Goal: Check status: Check status

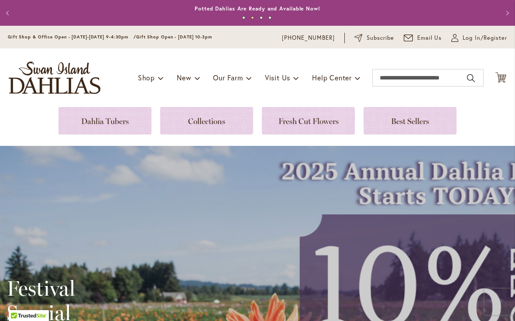
click at [489, 41] on span "Log In/Register" at bounding box center [485, 38] width 45 height 9
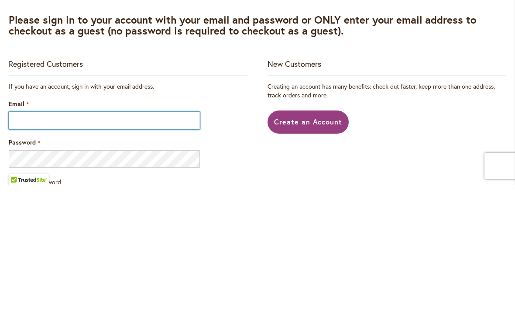
type input "**********"
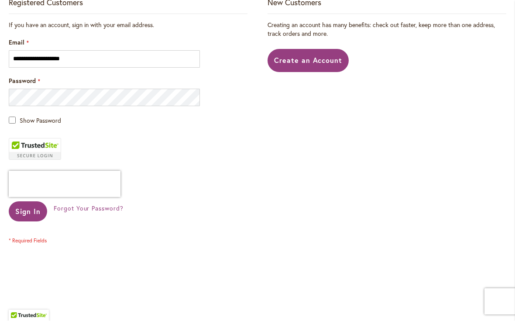
scroll to position [212, 0]
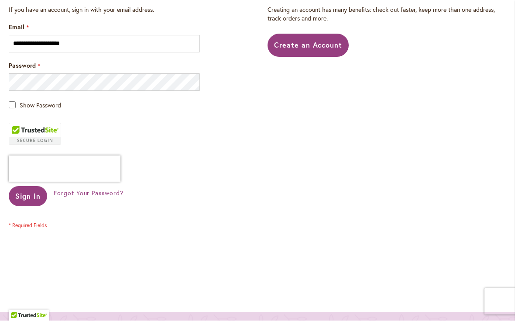
click at [23, 193] on span "Sign In" at bounding box center [27, 196] width 25 height 9
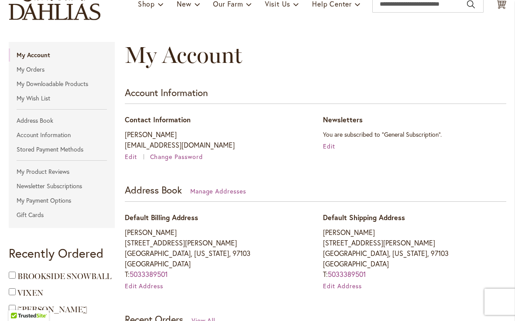
scroll to position [73, 0]
click at [25, 70] on link "My Orders" at bounding box center [62, 69] width 106 height 13
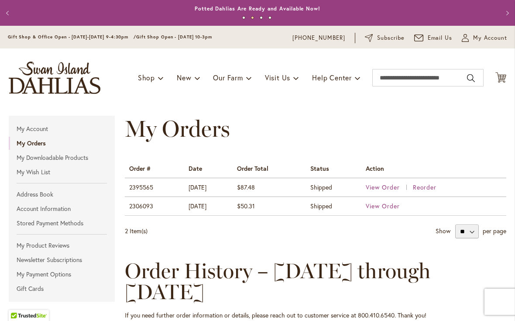
click at [386, 189] on span "View Order" at bounding box center [383, 187] width 34 height 8
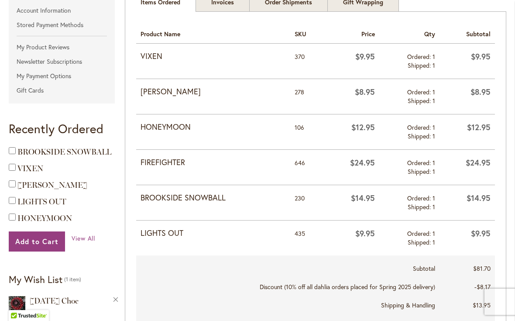
scroll to position [199, 0]
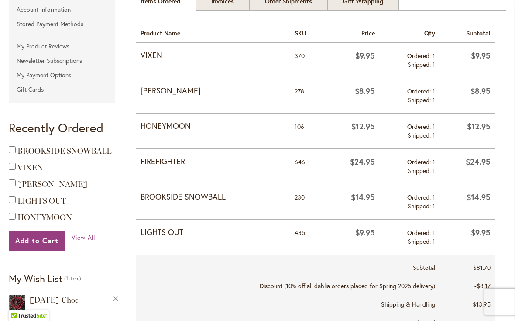
click at [38, 148] on span "BROOKSIDE SNOWBALL" at bounding box center [64, 151] width 94 height 10
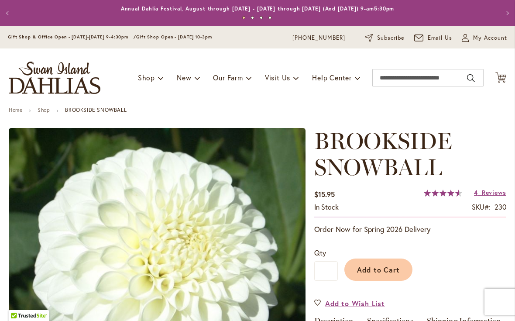
type input "***"
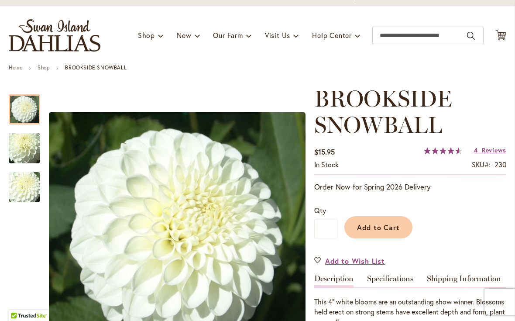
scroll to position [49, 0]
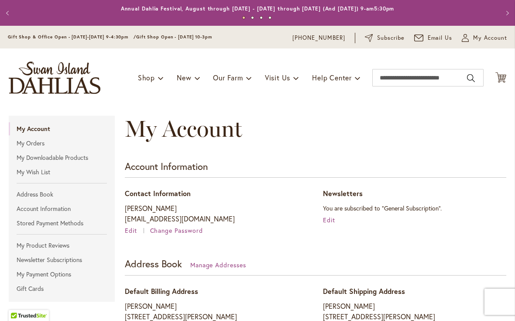
click at [19, 143] on link "My Orders" at bounding box center [62, 143] width 106 height 13
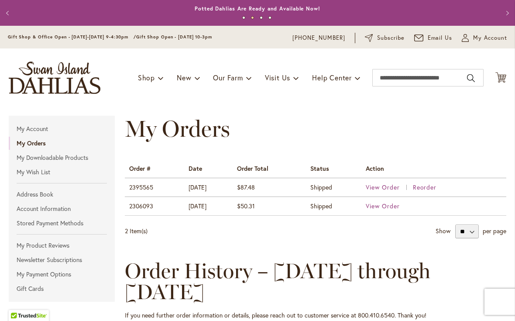
click at [142, 191] on td "2395565" at bounding box center [154, 187] width 59 height 19
click at [148, 190] on td "2395565" at bounding box center [154, 187] width 59 height 19
click at [328, 194] on td "Shipped" at bounding box center [333, 187] width 55 height 19
click at [254, 184] on span "$87.48" at bounding box center [246, 187] width 18 height 8
click at [389, 190] on span "View Order" at bounding box center [383, 187] width 34 height 8
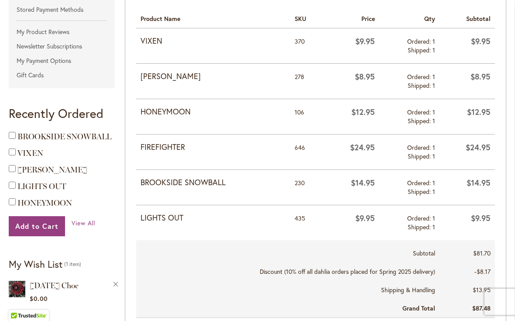
scroll to position [214, 0]
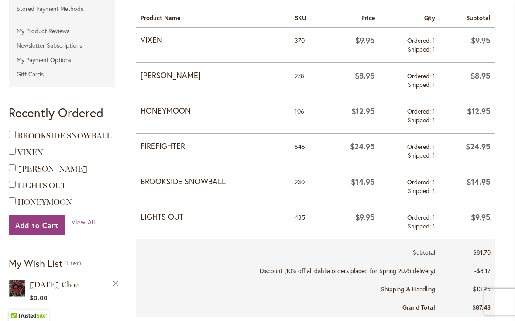
click at [9, 155] on div "Add to Cart" at bounding box center [13, 152] width 9 height 12
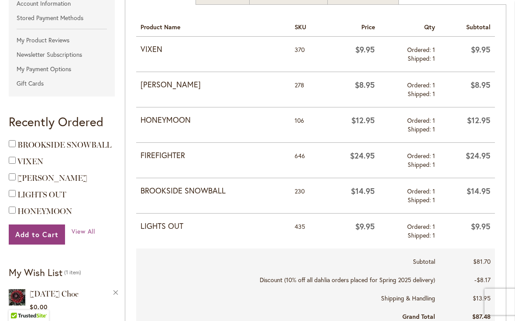
scroll to position [203, 0]
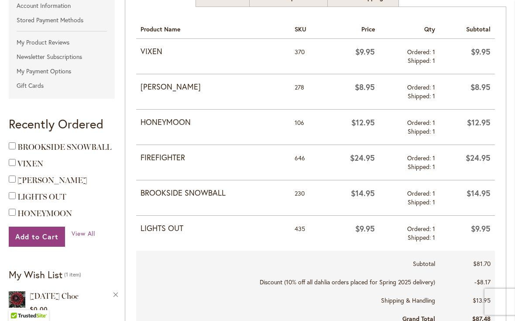
click at [6, 166] on main "Order # 2395565 Shipped Order Date: [DATE] Reorder Print Order Items Ordered In…" at bounding box center [258, 261] width 514 height 715
click at [6, 214] on main "Order # 2395565 Shipped Order Date: [DATE] Reorder Print Order Items Ordered In…" at bounding box center [258, 261] width 514 height 715
click at [86, 237] on span "View All" at bounding box center [84, 233] width 24 height 8
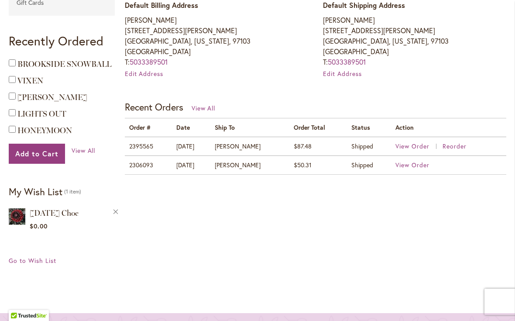
scroll to position [283, 0]
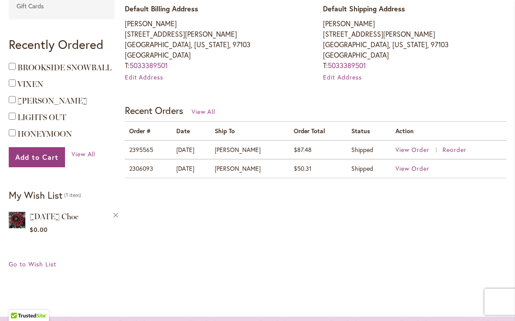
click at [38, 119] on span "LIGHTS OUT" at bounding box center [41, 118] width 49 height 10
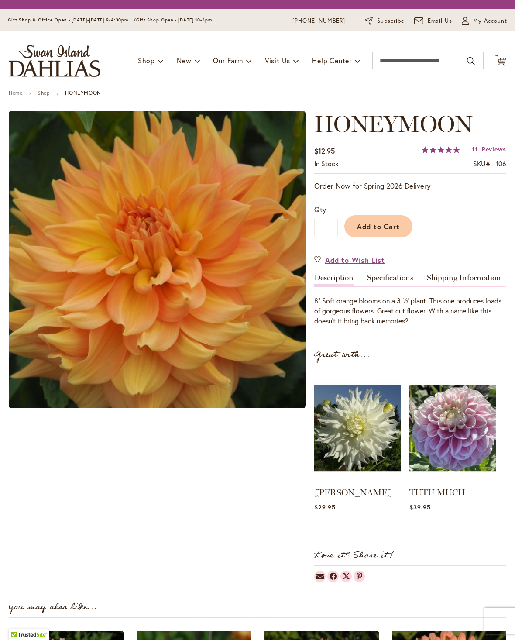
type input "***"
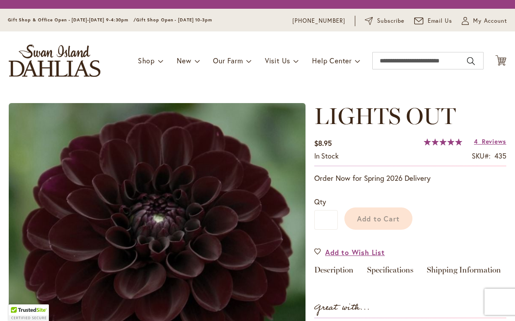
type input "***"
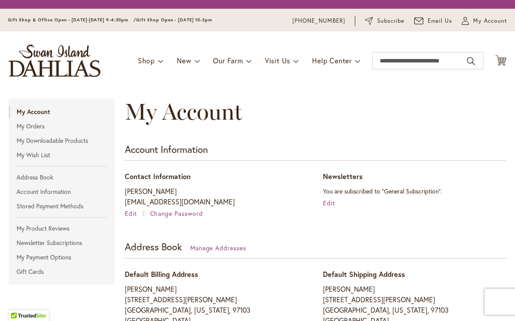
scroll to position [386, 0]
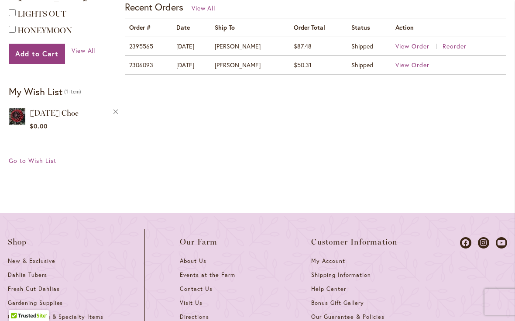
click at [48, 113] on span "[DATE] Choc" at bounding box center [54, 113] width 49 height 10
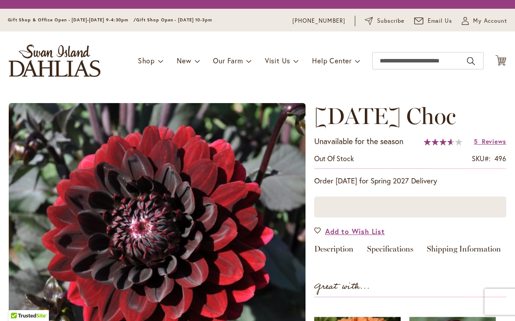
type input "***"
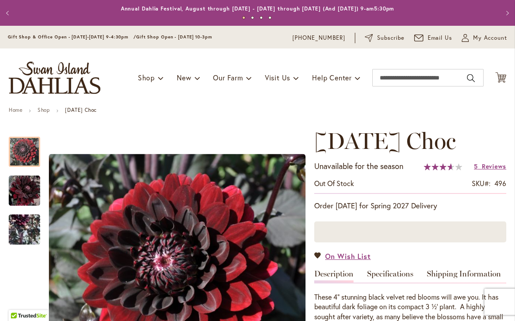
click at [485, 42] on span "My Account" at bounding box center [490, 38] width 34 height 9
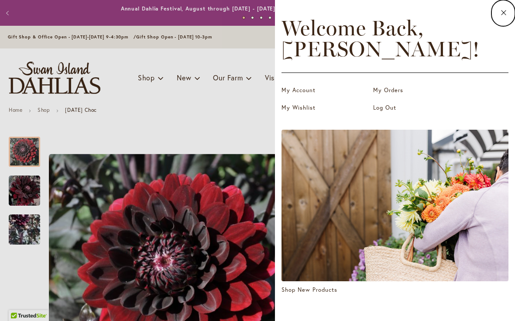
click at [401, 89] on link "My Orders" at bounding box center [416, 90] width 87 height 9
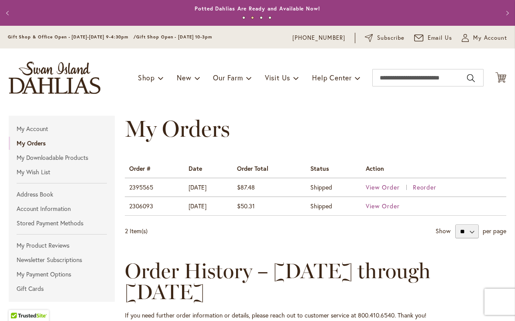
click at [390, 187] on span "View Order" at bounding box center [383, 187] width 34 height 8
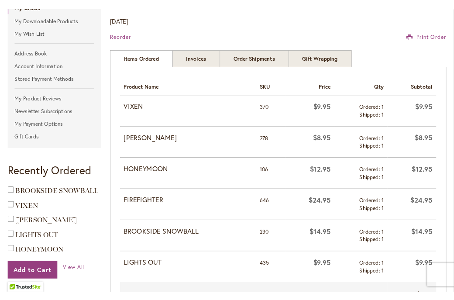
scroll to position [144, 0]
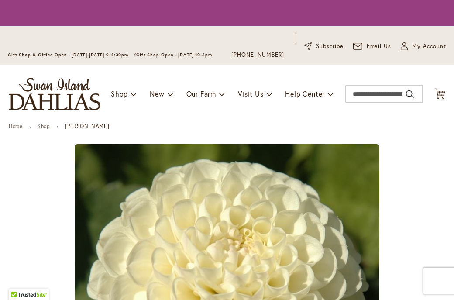
type input "***"
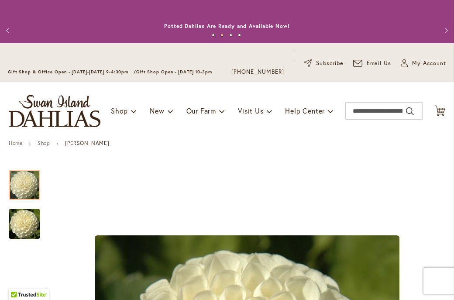
click at [426, 63] on span "My Account" at bounding box center [429, 63] width 34 height 9
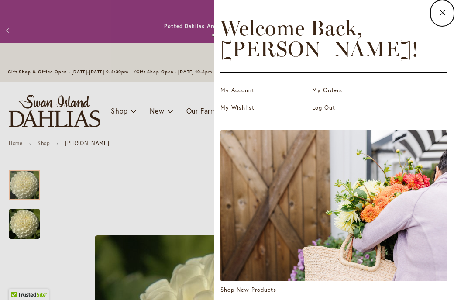
click at [334, 90] on link "My Orders" at bounding box center [355, 90] width 87 height 9
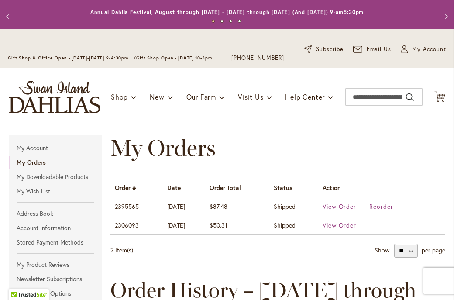
scroll to position [21, 0]
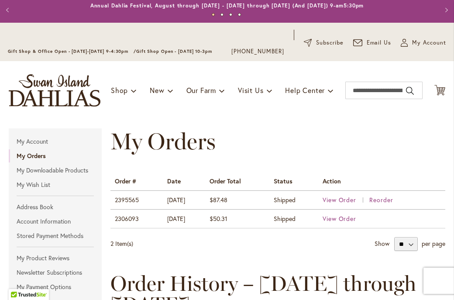
click at [344, 198] on span "View Order" at bounding box center [340, 200] width 34 height 8
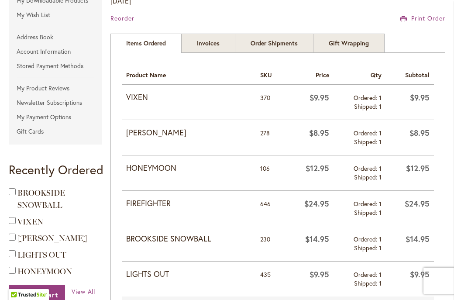
scroll to position [191, 0]
click at [170, 172] on strong "HONEYMOON" at bounding box center [188, 167] width 125 height 11
click at [169, 174] on td "HONEYMOON" at bounding box center [189, 172] width 134 height 35
click at [276, 173] on td "106" at bounding box center [270, 172] width 29 height 35
click at [321, 176] on td "$12.95" at bounding box center [310, 172] width 48 height 35
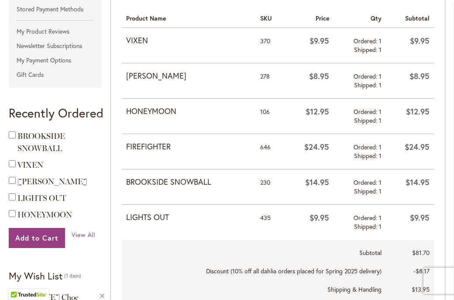
scroll to position [247, 0]
click at [4, 178] on main "Order # 2395565 Shipped Order Date: September 15, 2024 Reorder Print Order Item…" at bounding box center [227, 260] width 452 height 734
click at [10, 176] on div at bounding box center [13, 181] width 9 height 10
click at [10, 174] on ol "Add to Cart BROOKSIDE SNOWBALL Add to Cart VIXEN Add to Cart WHITE NETTIE" at bounding box center [57, 175] width 97 height 91
click at [7, 163] on main "Order # 2395565 Shipped Order Date: September 15, 2024 Reorder Print Order Item…" at bounding box center [227, 260] width 452 height 734
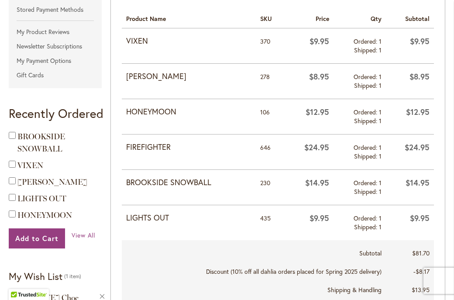
click at [10, 159] on div at bounding box center [13, 164] width 9 height 10
click at [83, 238] on span "View All" at bounding box center [84, 235] width 24 height 8
